Goal: Information Seeking & Learning: Learn about a topic

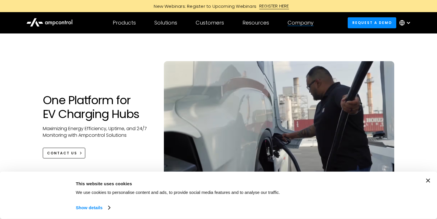
click at [300, 27] on div "Company COMPANY Company news Careers About Contact Us COMPANY NEWS Highlight Am…" at bounding box center [300, 23] width 44 height 20
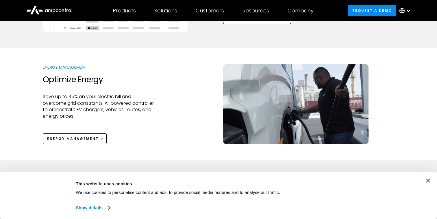
scroll to position [418, 0]
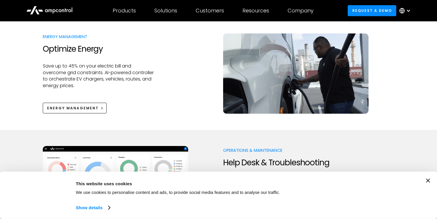
click at [428, 179] on div "Consent Details [#IABV2SETTINGS#] About This website uses cookies We use cookie…" at bounding box center [218, 195] width 437 height 47
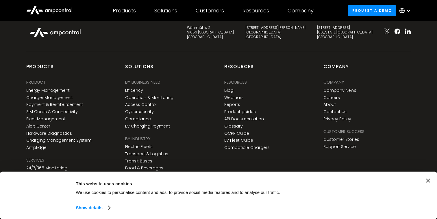
scroll to position [2135, 0]
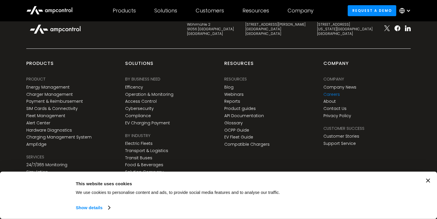
click at [332, 96] on link "Careers" at bounding box center [331, 94] width 16 height 5
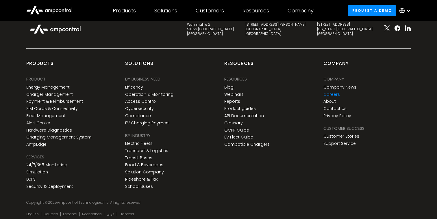
click at [331, 93] on link "Careers" at bounding box center [331, 94] width 16 height 5
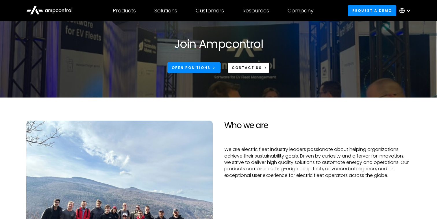
scroll to position [22, 0]
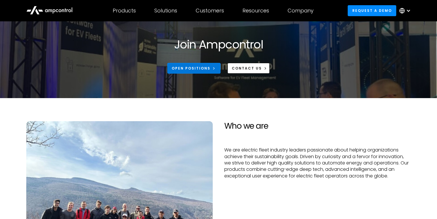
click at [184, 67] on div "Open Positions" at bounding box center [191, 68] width 39 height 5
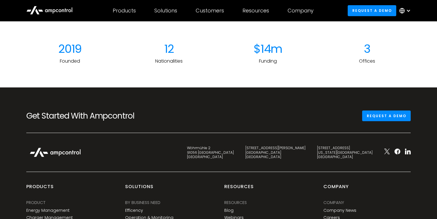
scroll to position [793, 0]
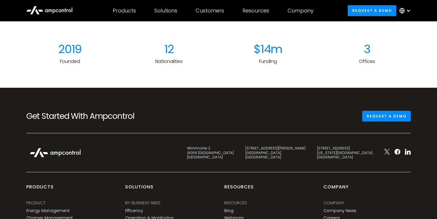
click at [369, 52] on div "3" at bounding box center [367, 49] width 88 height 14
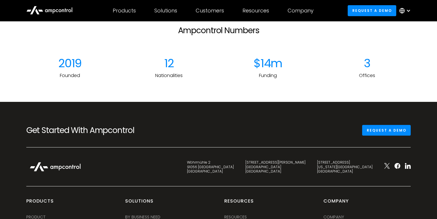
scroll to position [865, 0]
